Goal: Task Accomplishment & Management: Complete application form

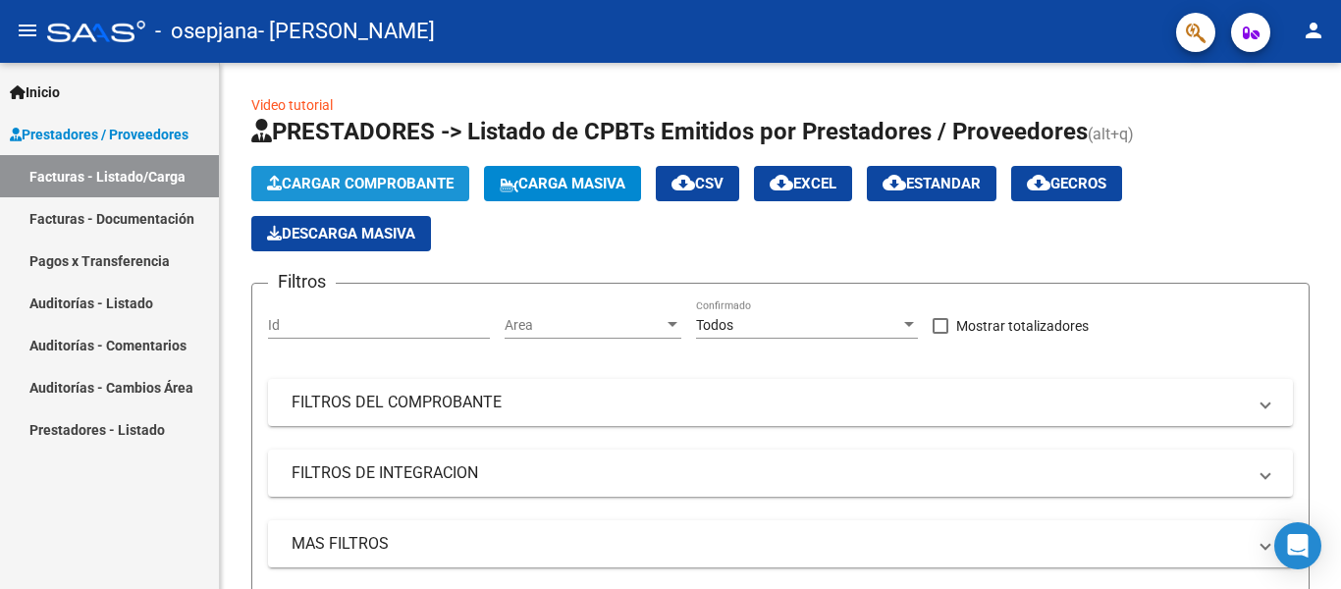
click at [424, 180] on span "Cargar Comprobante" at bounding box center [360, 184] width 187 height 18
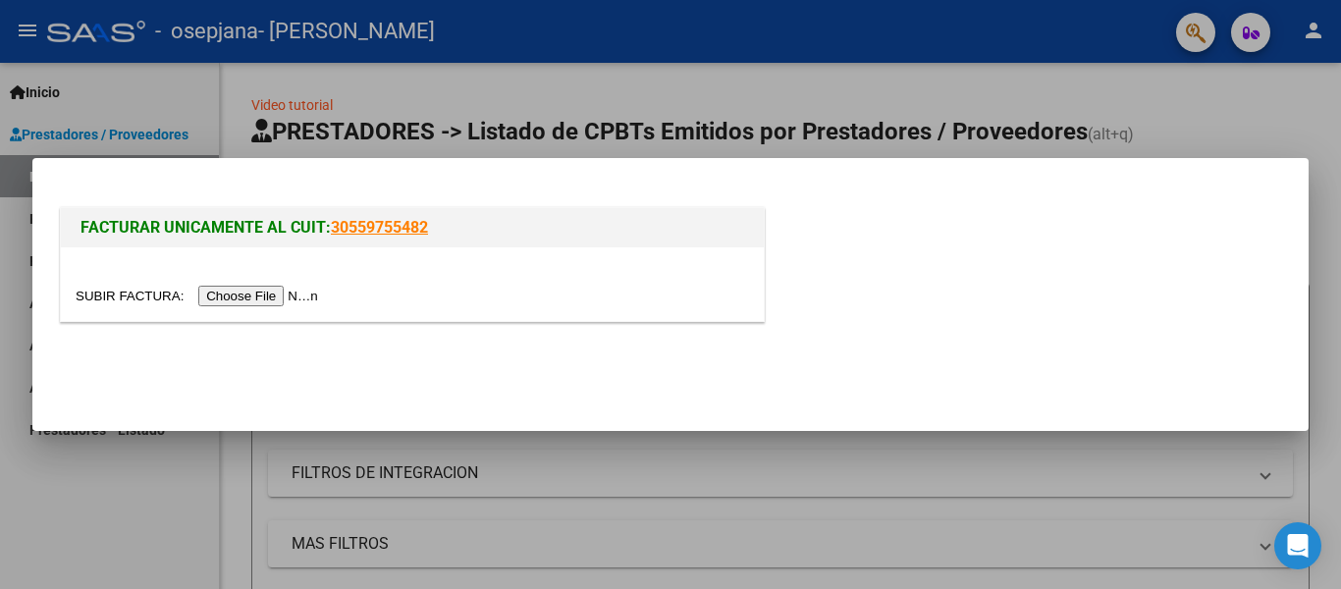
click at [292, 294] on input "file" at bounding box center [200, 296] width 248 height 21
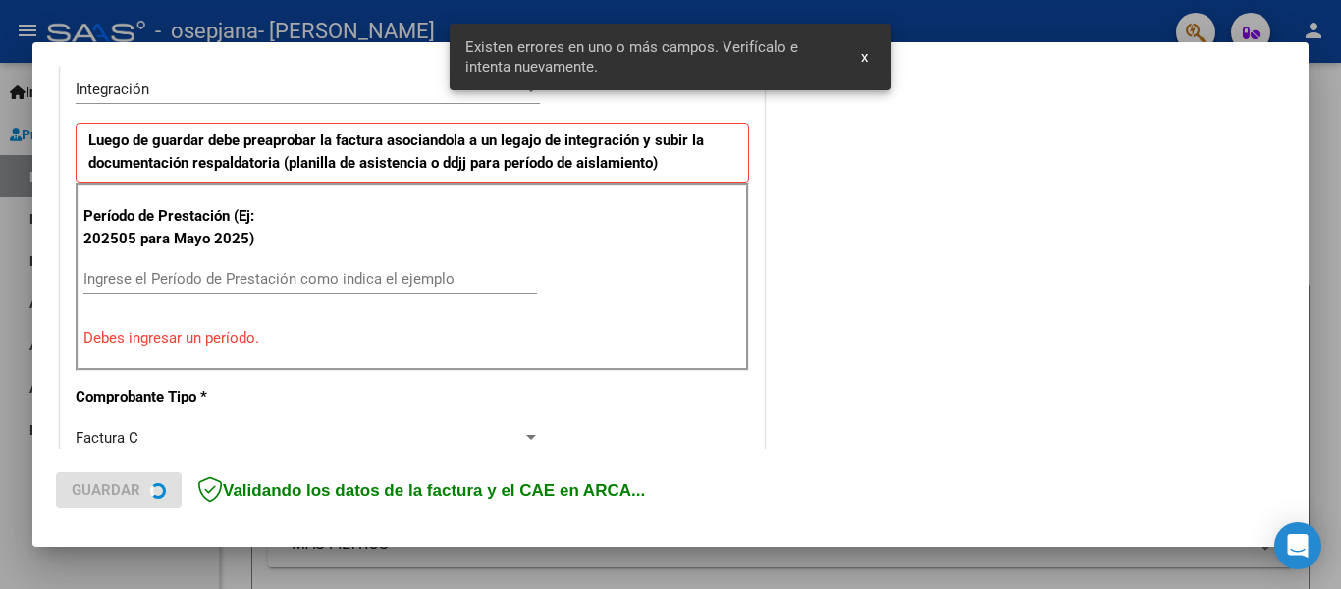
scroll to position [492, 0]
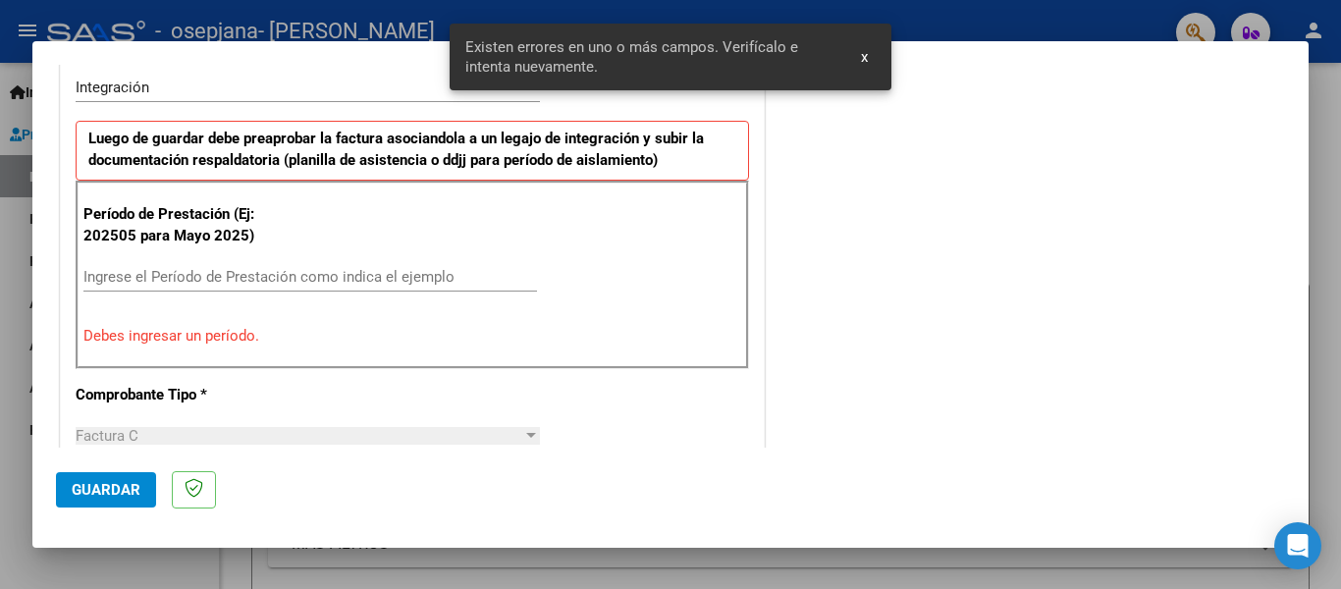
click at [866, 61] on span "x" at bounding box center [864, 57] width 7 height 18
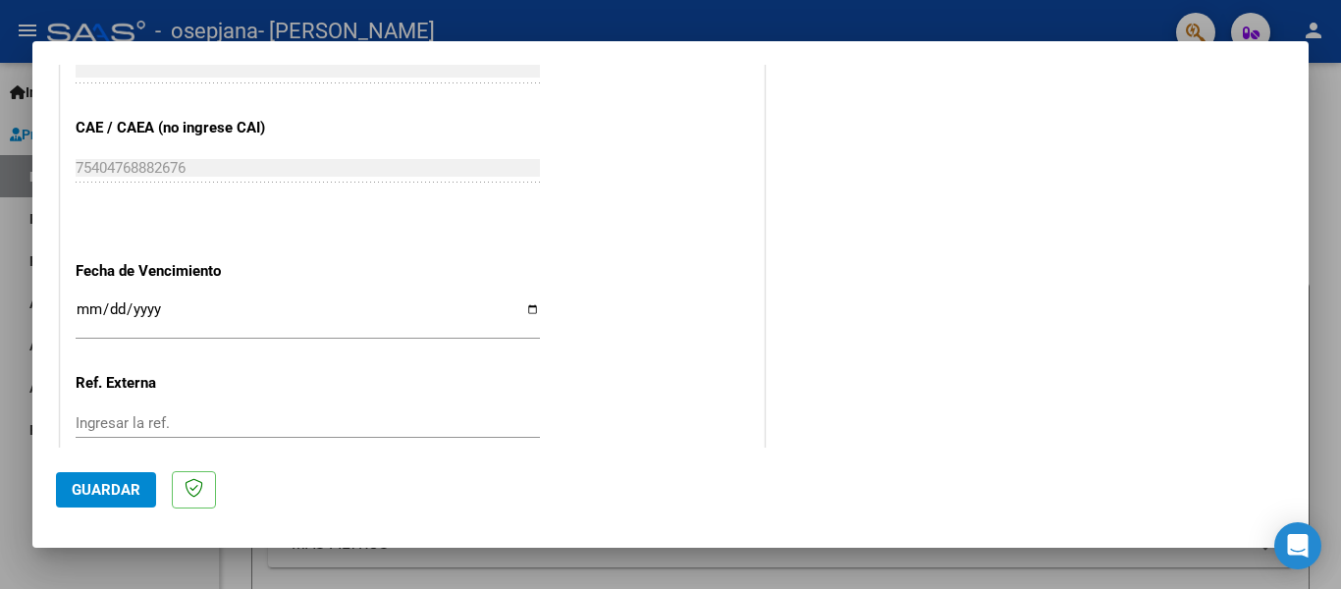
scroll to position [1293, 0]
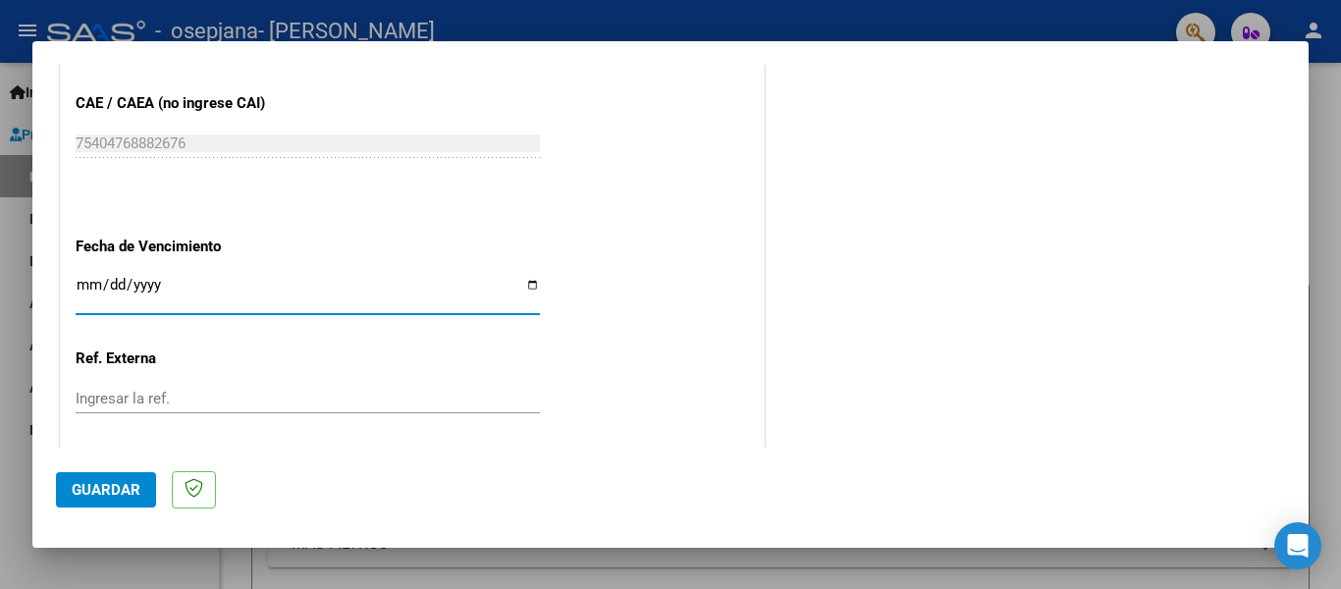
click at [523, 278] on input "Ingresar la fecha" at bounding box center [308, 292] width 464 height 31
type input "[DATE]"
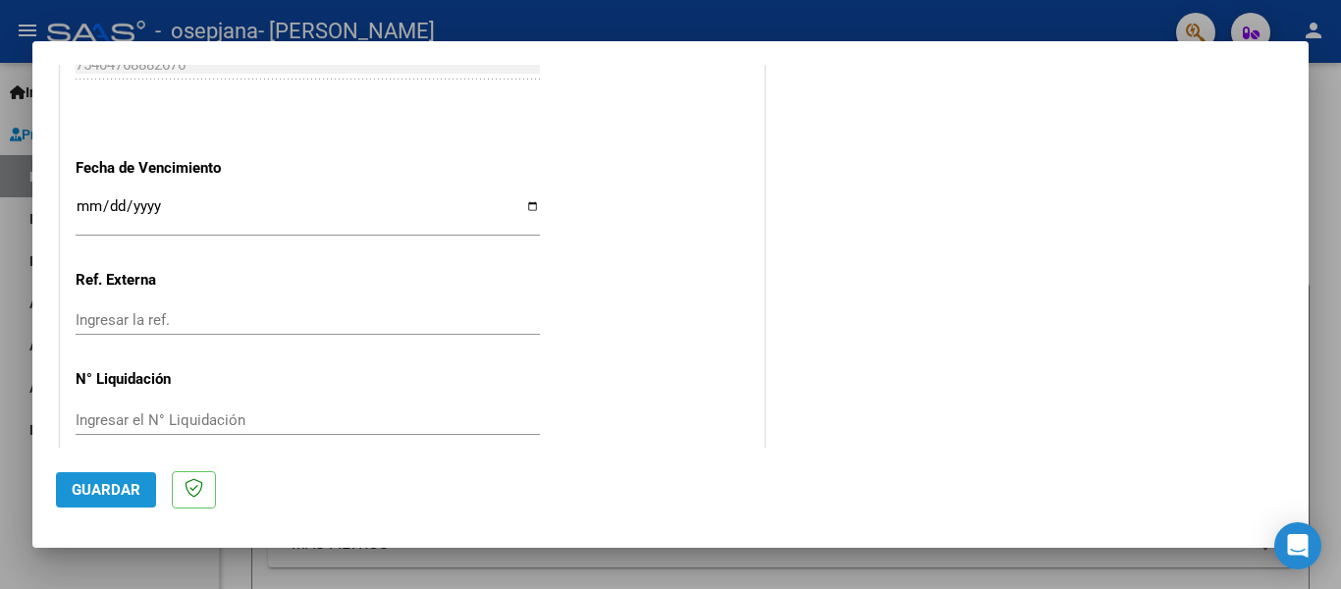
click at [131, 498] on span "Guardar" at bounding box center [106, 490] width 69 height 18
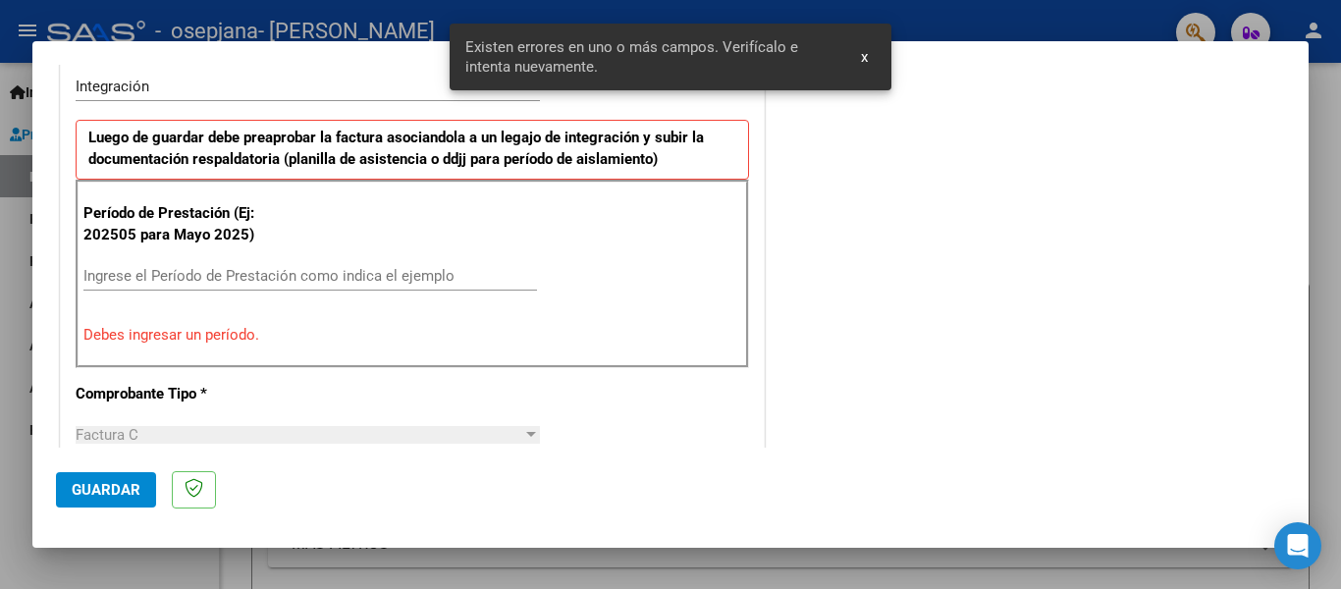
scroll to position [492, 0]
click at [275, 264] on div "Ingrese el Período de Prestación como indica el ejemplo" at bounding box center [310, 276] width 454 height 29
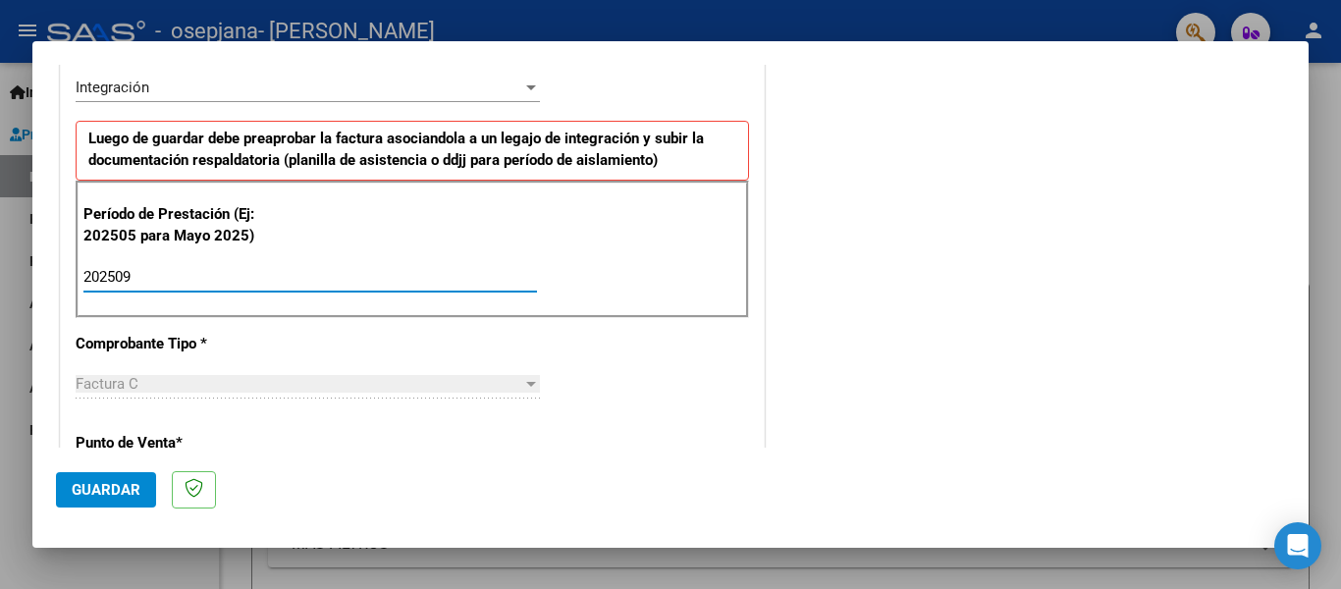
type input "202509"
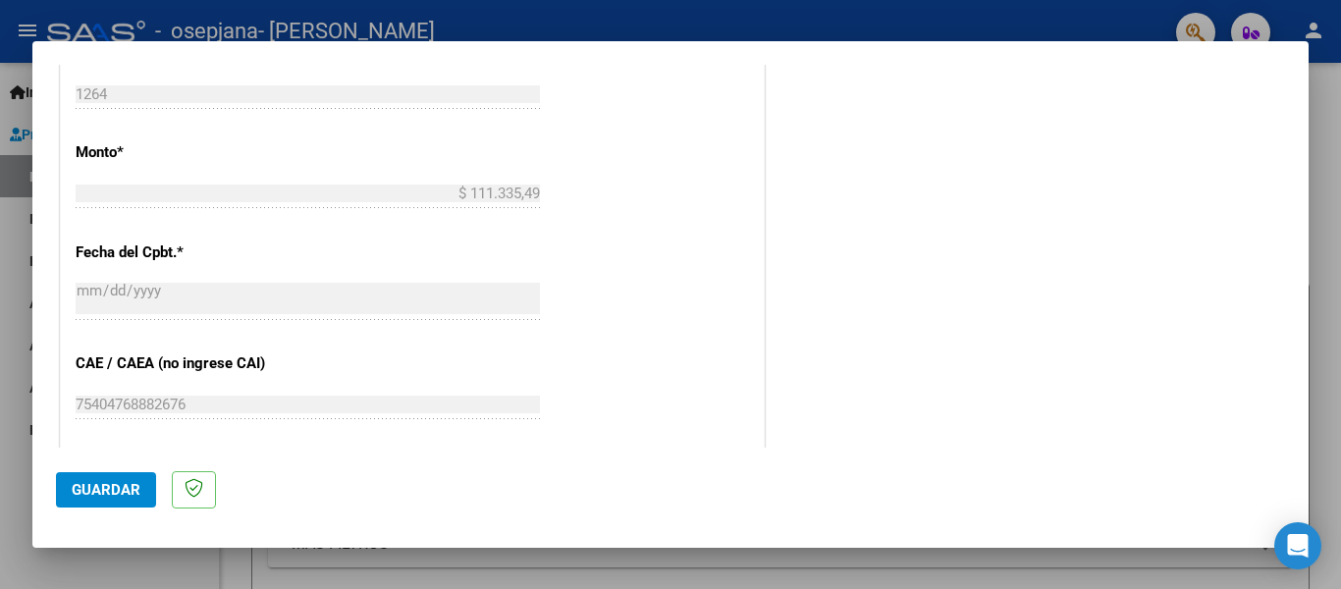
scroll to position [1320, 0]
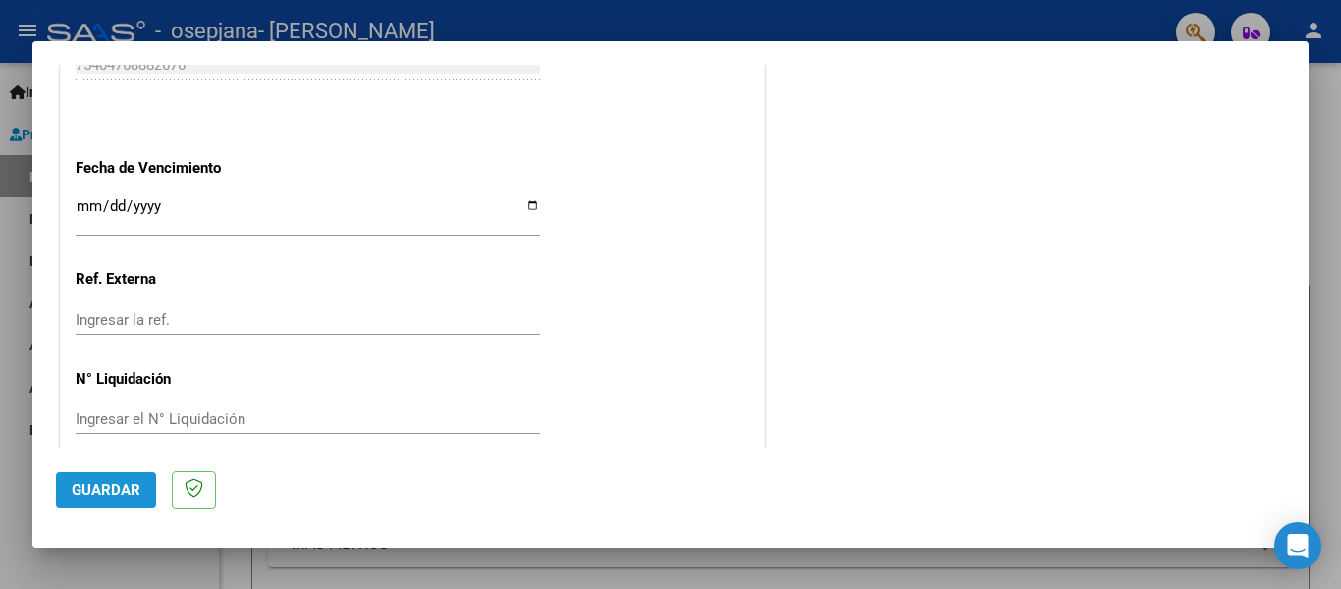
click at [130, 495] on span "Guardar" at bounding box center [106, 490] width 69 height 18
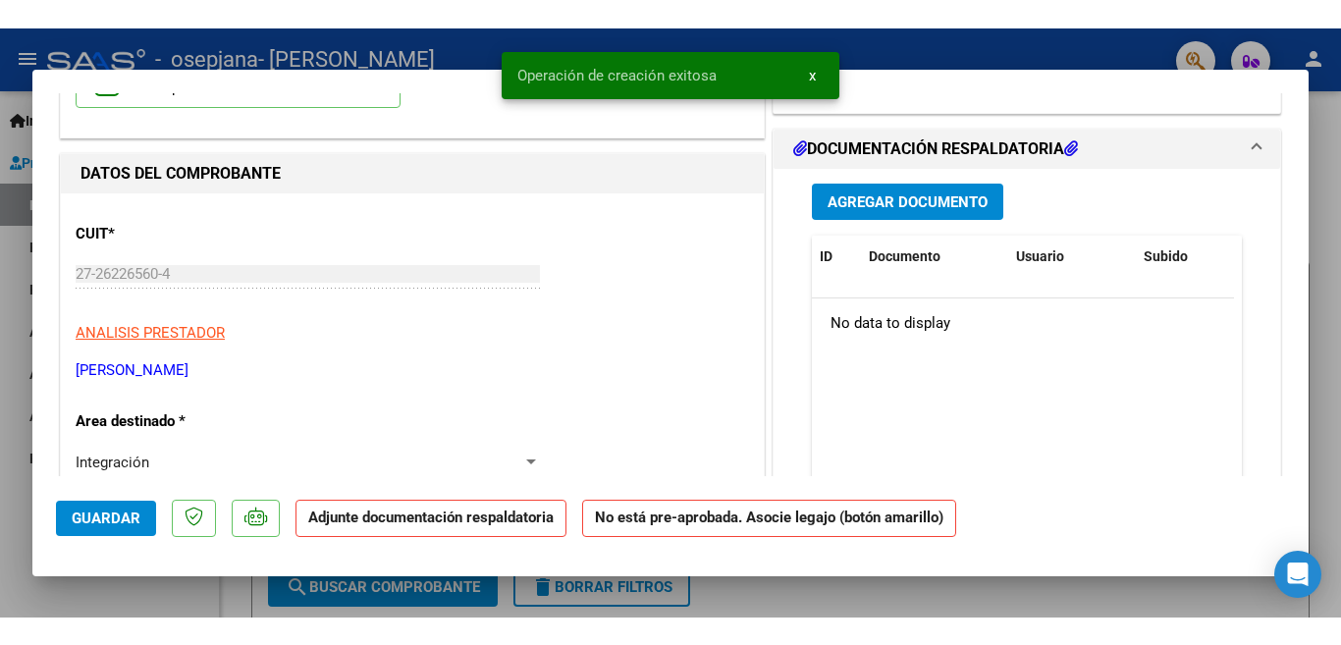
scroll to position [193, 0]
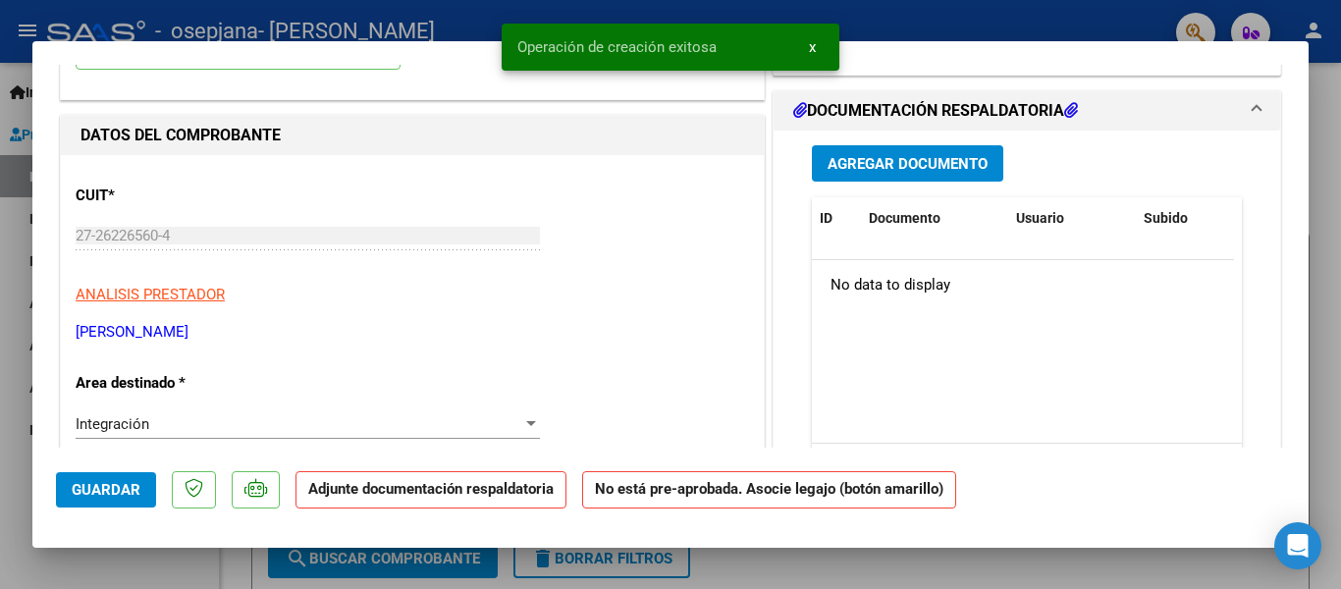
click at [957, 164] on span "Agregar Documento" at bounding box center [908, 164] width 160 height 18
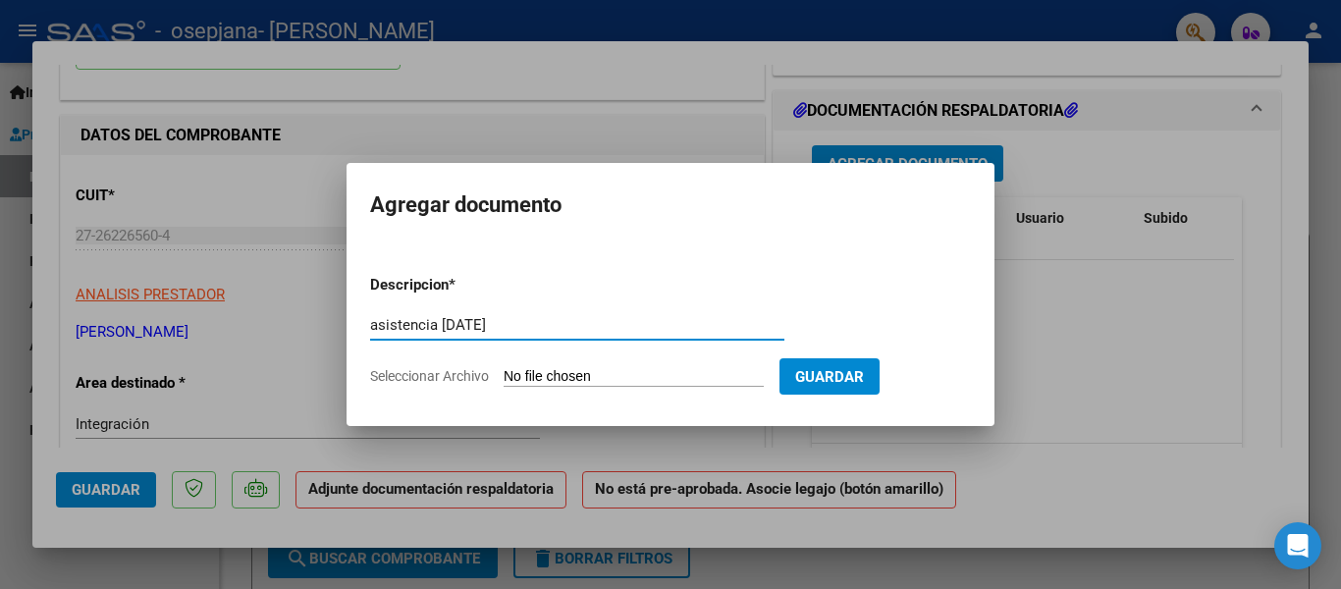
type input "asistencia [DATE]"
click at [575, 368] on input "Seleccionar Archivo" at bounding box center [634, 377] width 260 height 19
type input "C:\fakepath\asistencia [DATE].pdf"
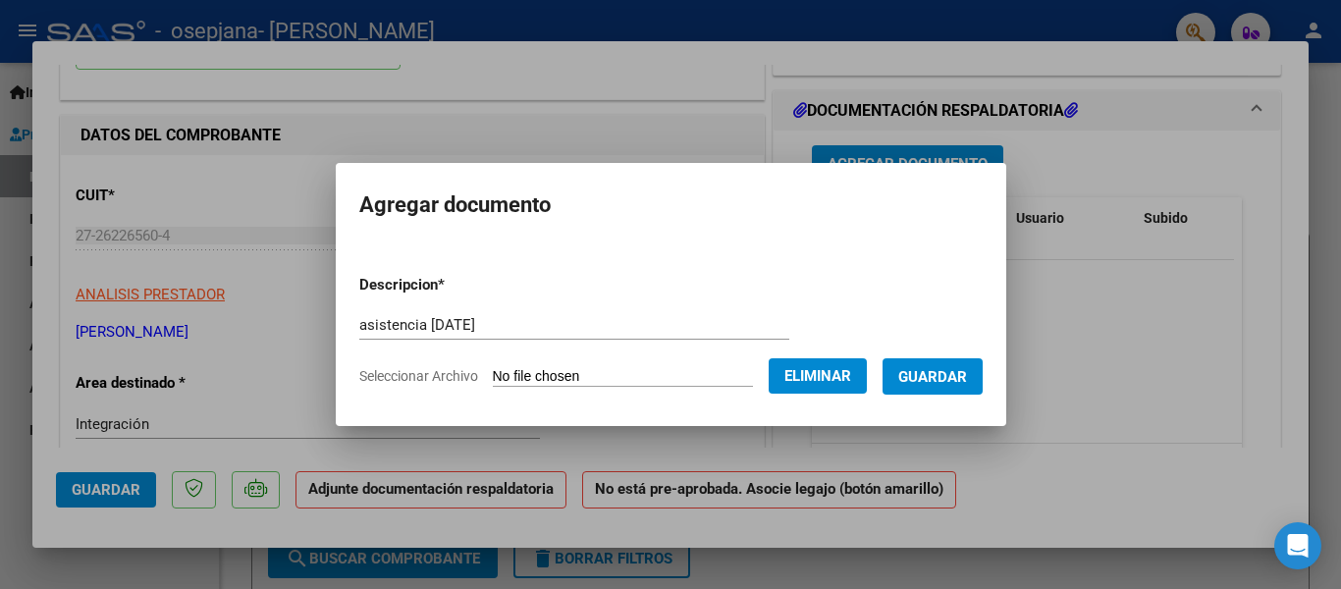
click at [916, 389] on button "Guardar" at bounding box center [932, 376] width 100 height 36
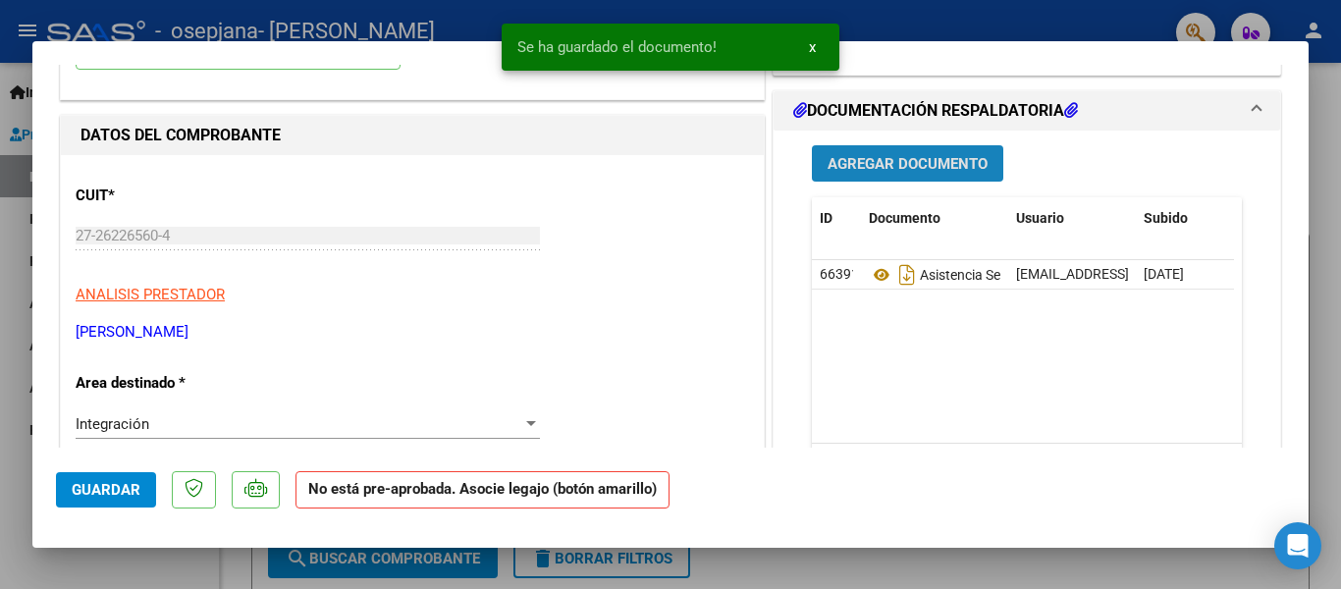
click at [963, 166] on span "Agregar Documento" at bounding box center [908, 164] width 160 height 18
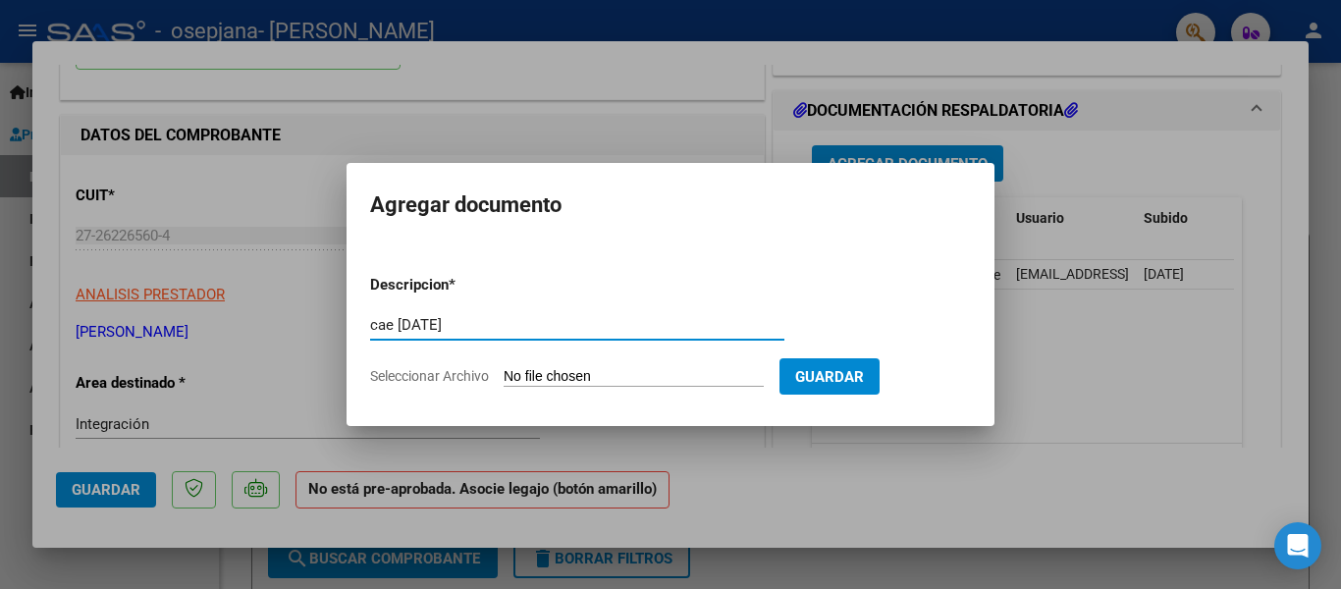
type input "cae [DATE]"
click at [567, 381] on input "Seleccionar Archivo" at bounding box center [634, 377] width 260 height 19
type input "C:\fakepath\[DATE] Constatación de Comprobantes _ AFIP.pdf"
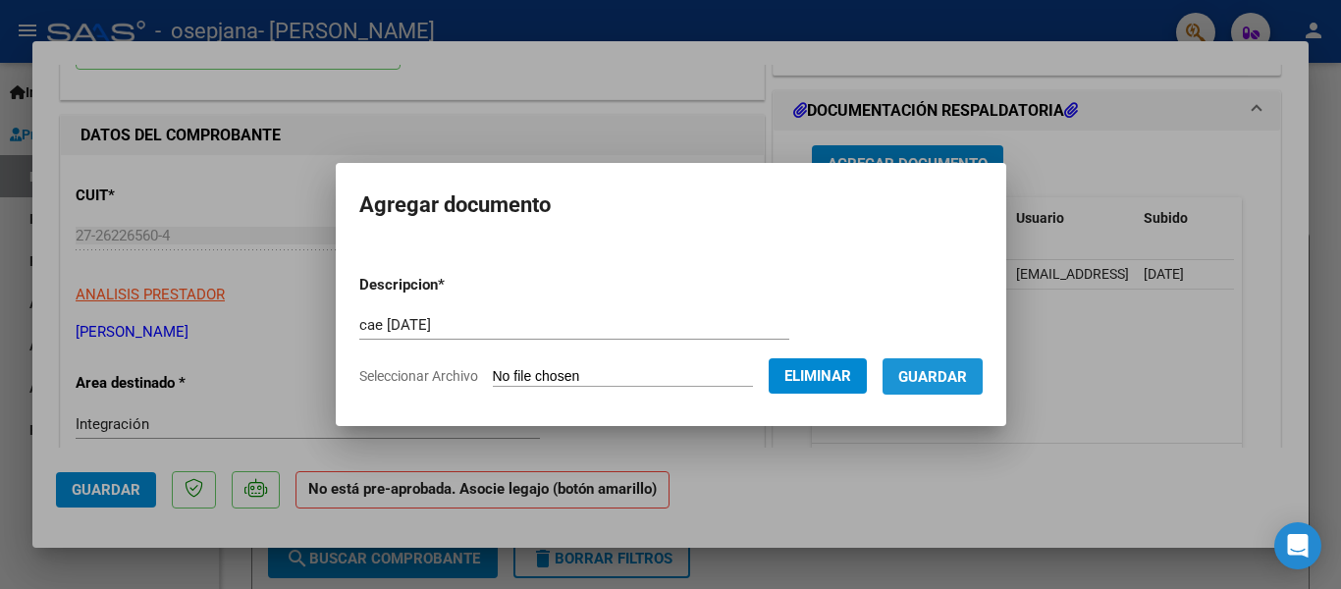
click at [930, 383] on span "Guardar" at bounding box center [932, 377] width 69 height 18
